Goal: Task Accomplishment & Management: Manage account settings

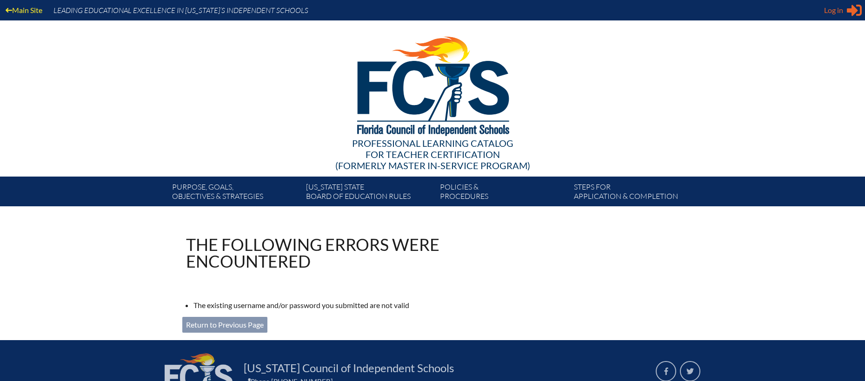
click at [836, 9] on span "Log in" at bounding box center [833, 10] width 19 height 11
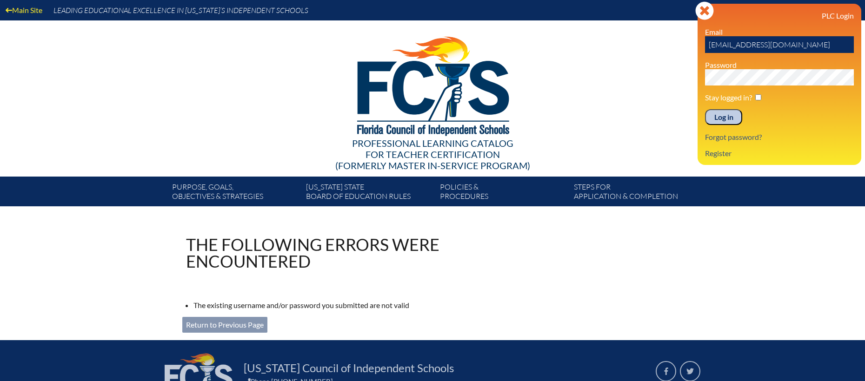
drag, startPoint x: 775, startPoint y: 45, endPoint x: 671, endPoint y: 43, distance: 103.7
click at [671, 43] on div "Main Site Leading Educational Excellence in Florida’s Independent Schools Profe…" at bounding box center [432, 103] width 865 height 206
type input "[EMAIL_ADDRESS][DOMAIN_NAME]"
click at [676, 78] on div "Main Site Leading Educational Excellence in Florida’s Independent Schools Profe…" at bounding box center [432, 103] width 865 height 206
click at [705, 109] on input "Log in" at bounding box center [723, 117] width 37 height 16
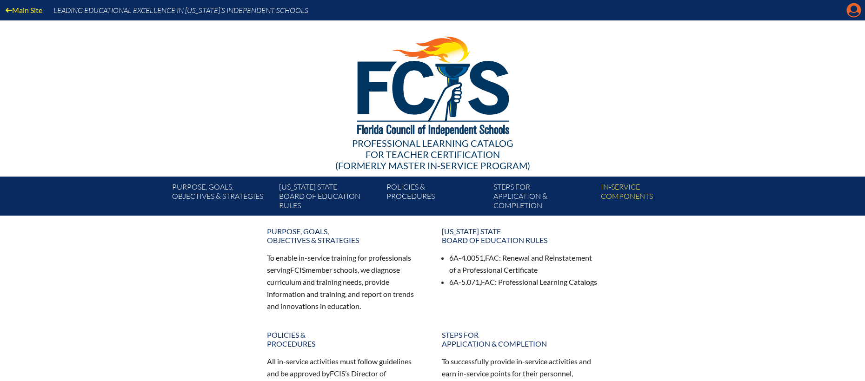
click at [850, 13] on icon "Manage account" at bounding box center [853, 10] width 15 height 15
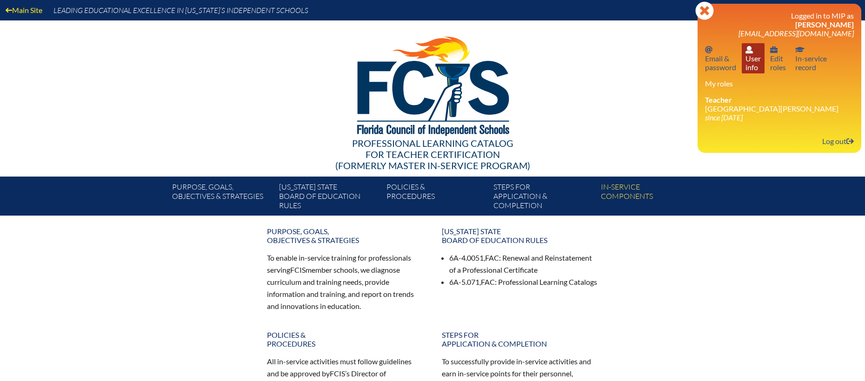
click at [753, 56] on link "User info User info" at bounding box center [753, 58] width 23 height 30
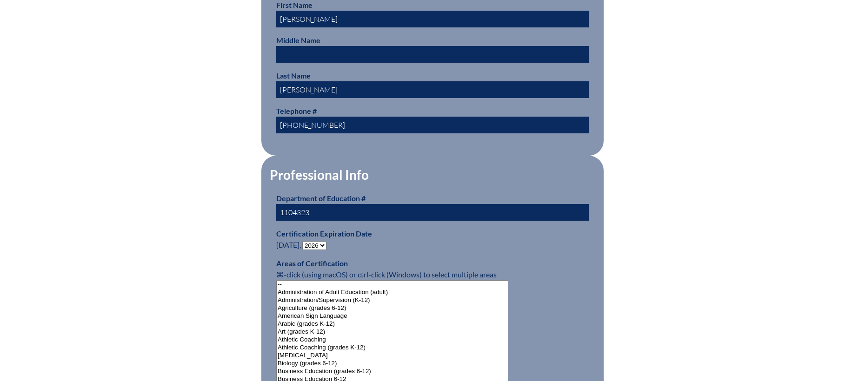
scroll to position [478, 0]
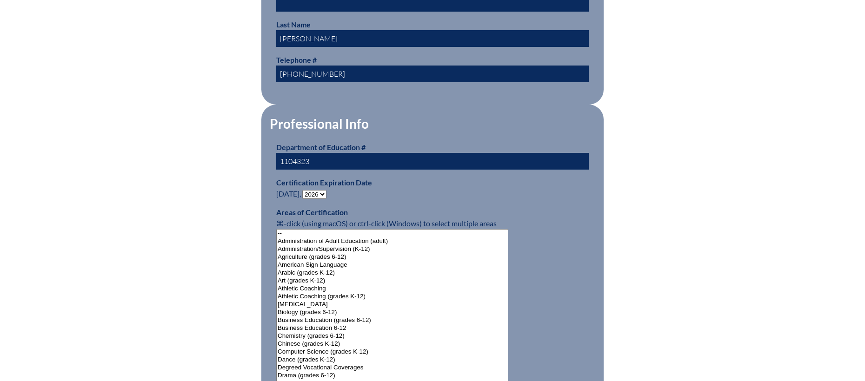
click at [313, 190] on select "- 2031 2030 2029 2028 2027 2026 2025 2024 2023 2022 2021 2020 2019 2018 2017 20…" at bounding box center [314, 194] width 24 height 9
click at [305, 190] on select "- 2031 2030 2029 2028 2027 2026 2025 2024 2023 2022 2021 2020 2019 2018 2017 20…" at bounding box center [314, 194] width 24 height 9
click at [315, 191] on select "- 2031 2030 2029 2028 2027 2026 2025 2024 2023 2022 2021 2020 2019 2018 2017 20…" at bounding box center [314, 194] width 24 height 9
select select "2031"
click at [305, 190] on select "- 2031 2030 2029 2028 2027 2026 2025 2024 2023 2022 2021 2020 2019 2018 2017 20…" at bounding box center [314, 194] width 24 height 9
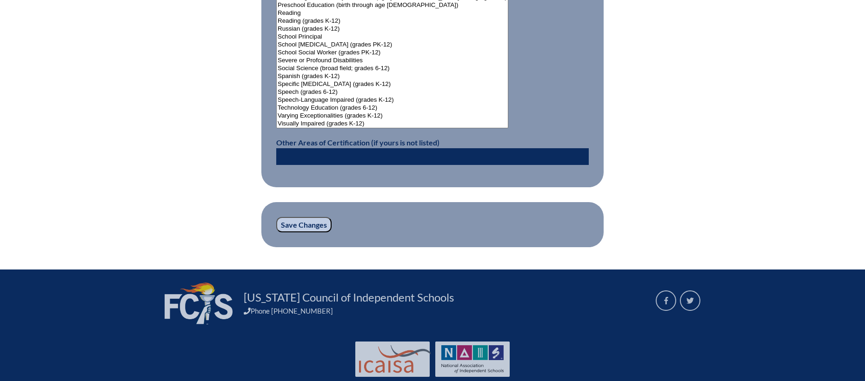
scroll to position [1255, 0]
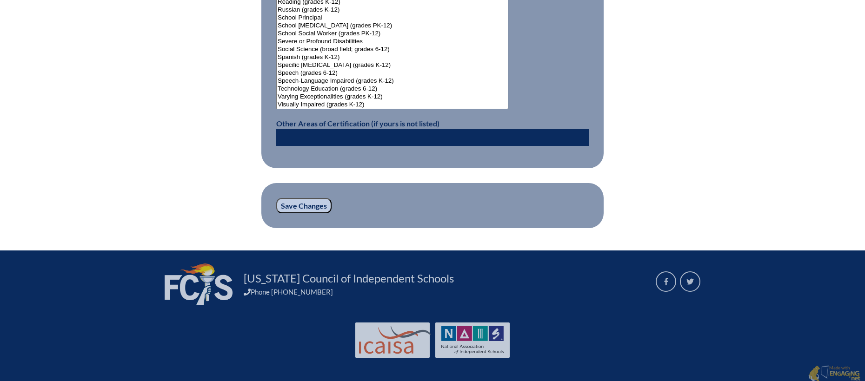
click at [386, 133] on input "text" at bounding box center [432, 137] width 312 height 17
type input "Mathematics (5-9)"
click at [312, 202] on input "Save Changes" at bounding box center [303, 206] width 55 height 16
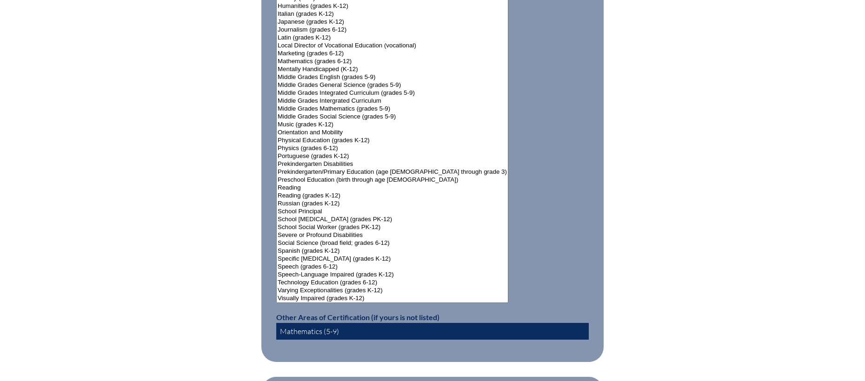
scroll to position [1079, 0]
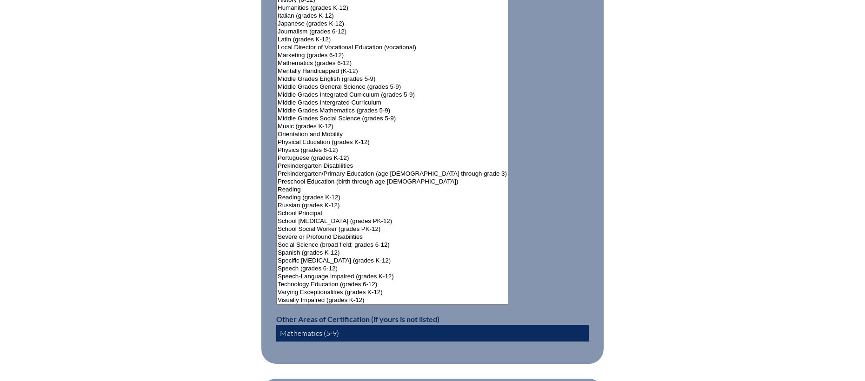
click at [326, 331] on input "Mathematics (5-9)" at bounding box center [432, 333] width 312 height 17
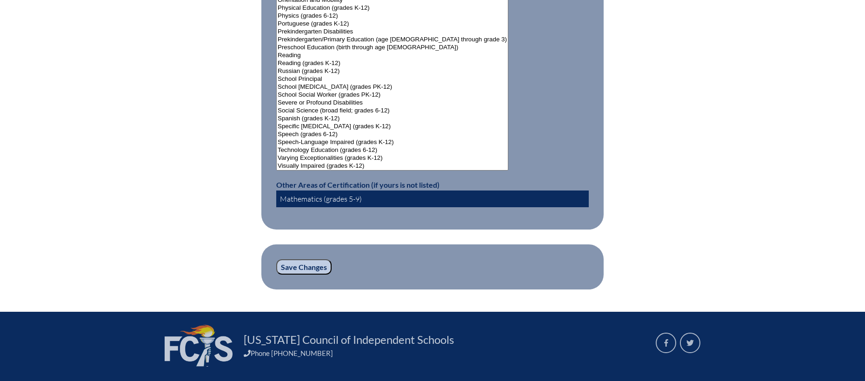
scroll to position [1253, 0]
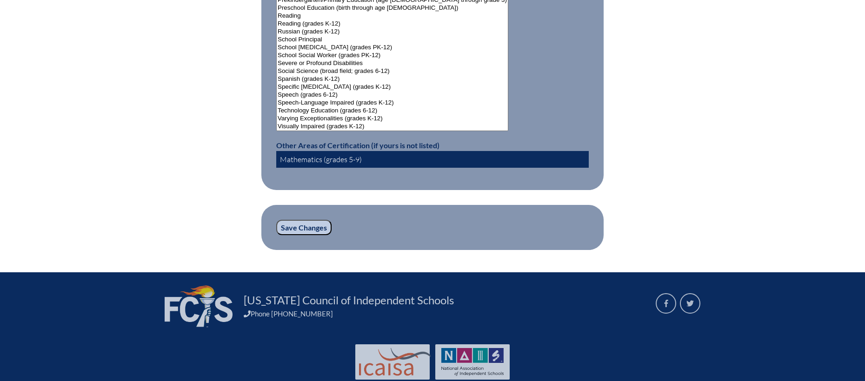
type input "Mathematics (grades 5-9)"
click at [315, 222] on input "Save Changes" at bounding box center [303, 228] width 55 height 16
